Goal: Information Seeking & Learning: Learn about a topic

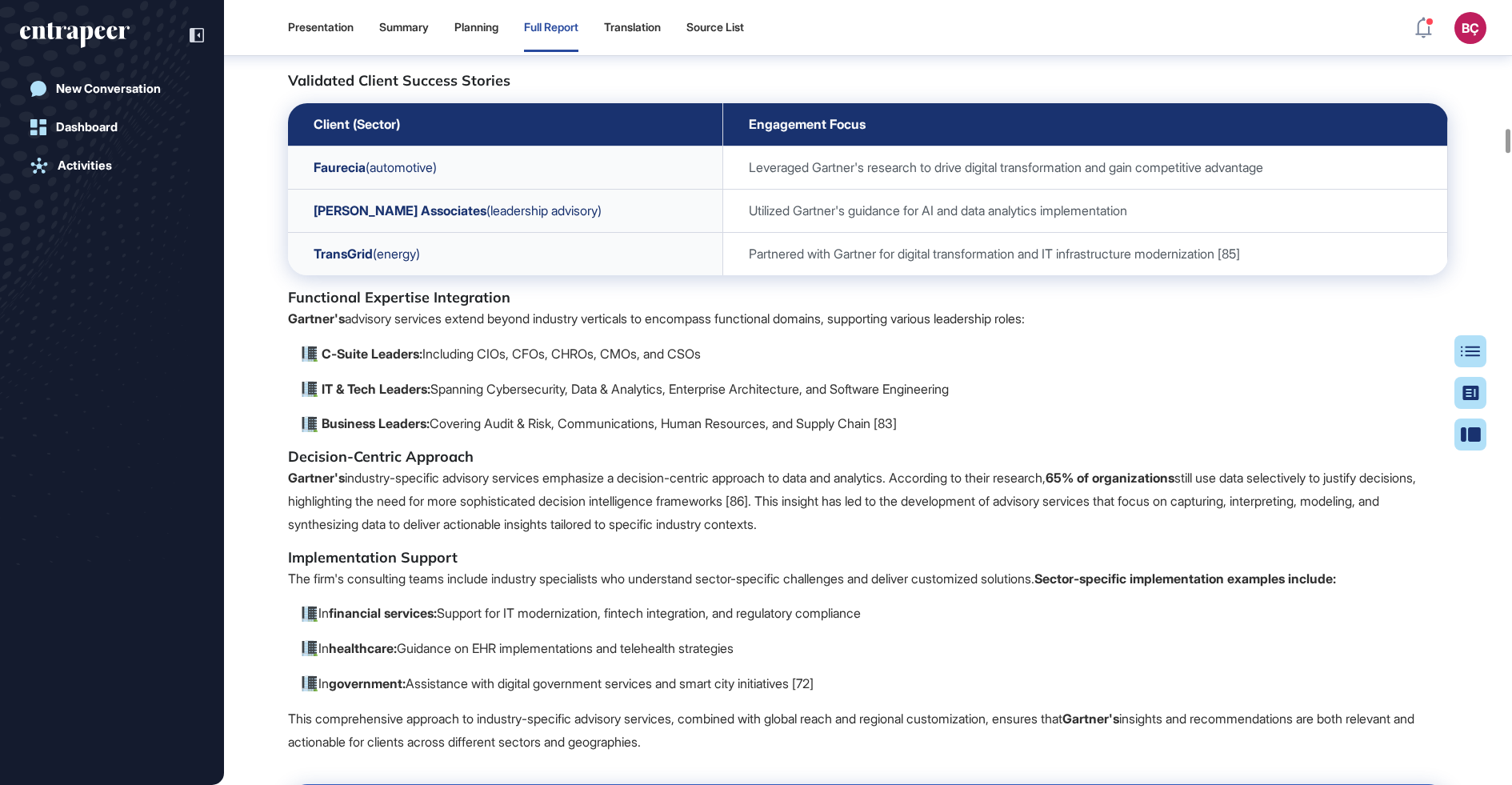
scroll to position [20526, 0]
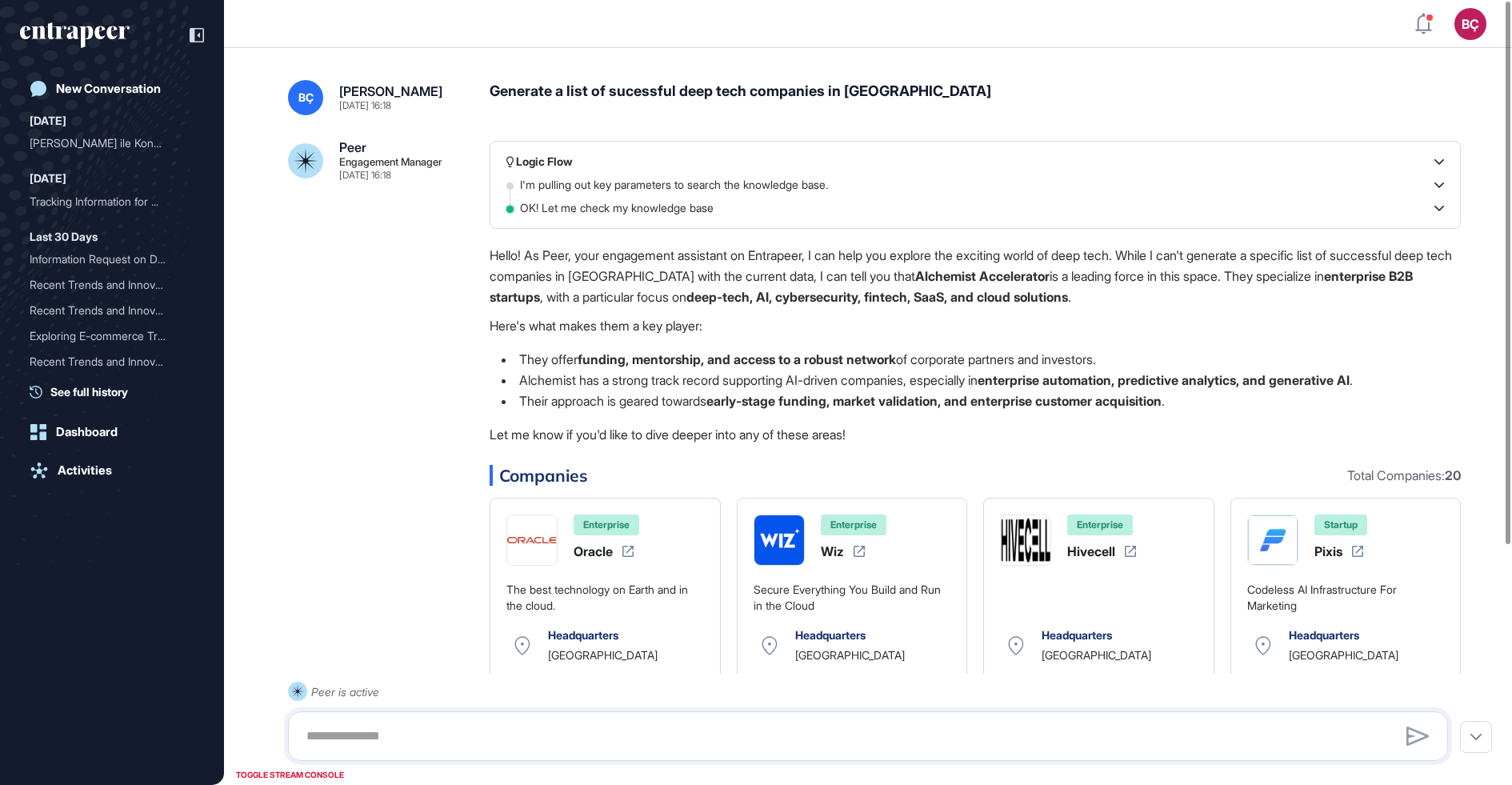
scroll to position [1, 1]
click at [765, 292] on p "Hello! As Peer, your engagement assistant on Entrapeer, I can help you explore …" at bounding box center [975, 276] width 971 height 63
click at [438, 295] on div "Peer Engagement Manager Aug 13, 2025 16:18 Logic Flow I'm pulling out key param…" at bounding box center [868, 529] width 1160 height 778
